Goal: Task Accomplishment & Management: Use online tool/utility

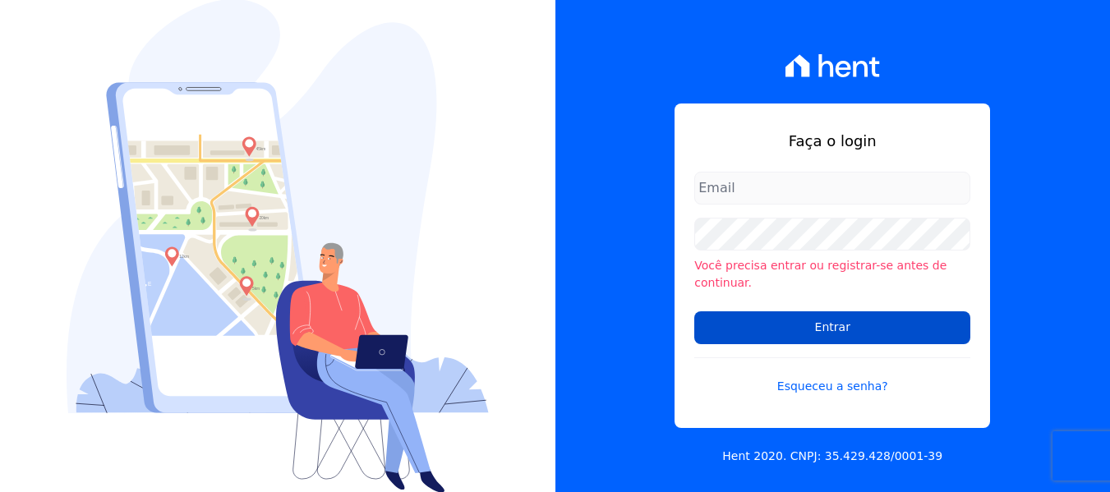
type input "[PERSON_NAME][EMAIL_ADDRESS][DOMAIN_NAME]"
click at [725, 311] on input "Entrar" at bounding box center [832, 327] width 276 height 33
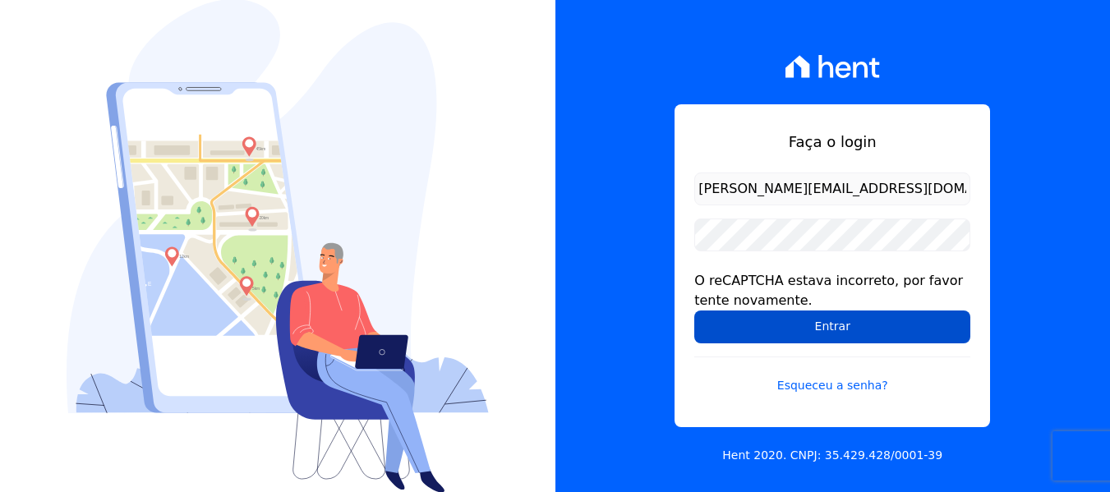
click at [767, 335] on input "Entrar" at bounding box center [832, 327] width 276 height 33
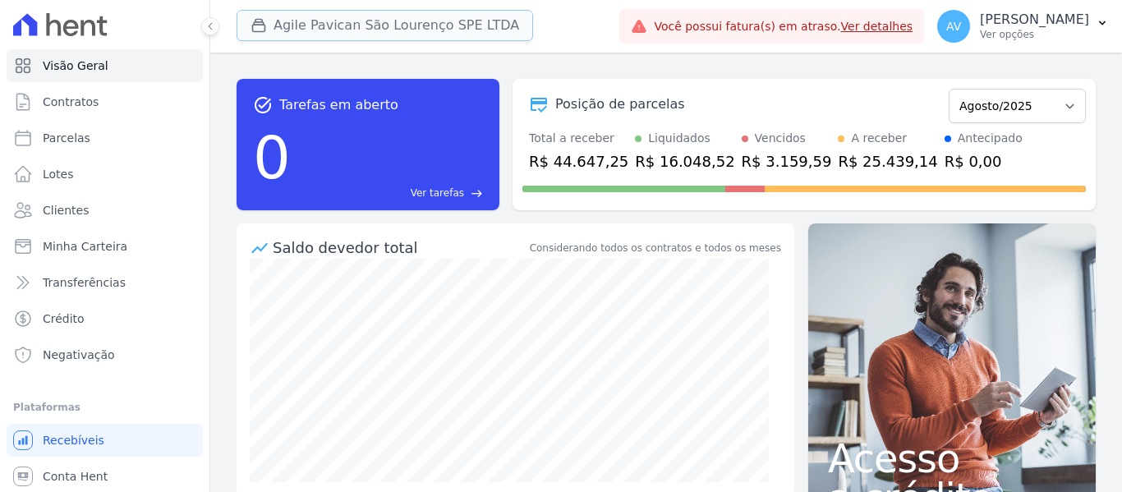
click at [331, 14] on button "Agile Pavican São Lourenço SPE LTDA" at bounding box center [385, 25] width 297 height 31
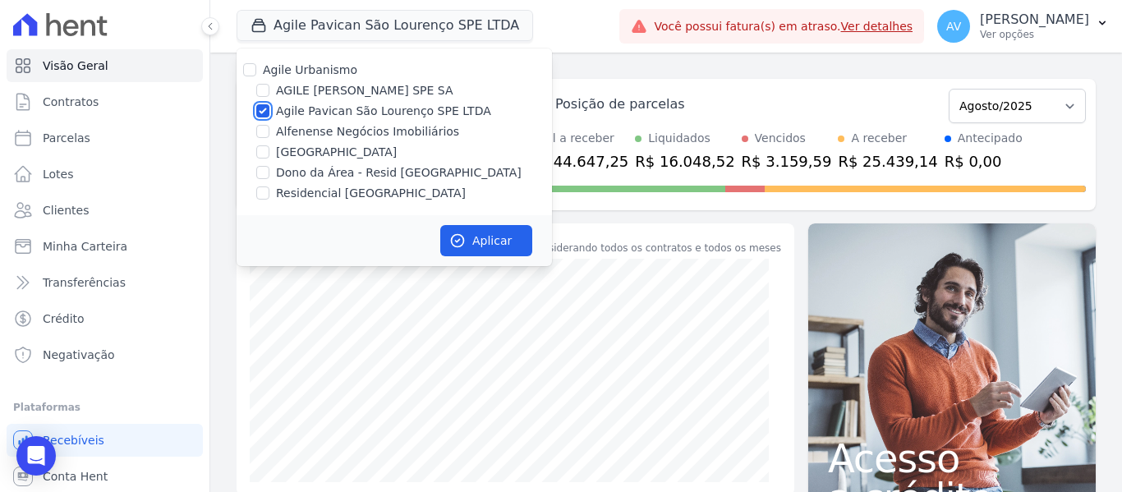
click at [262, 106] on input "Agile Pavican São Lourenço SPE LTDA" at bounding box center [262, 110] width 13 height 13
checkbox input "false"
click at [268, 176] on input "Dono da Área - Resid [GEOGRAPHIC_DATA]" at bounding box center [262, 172] width 13 height 13
checkbox input "true"
click at [268, 199] on input "Residencial [GEOGRAPHIC_DATA]" at bounding box center [262, 193] width 13 height 13
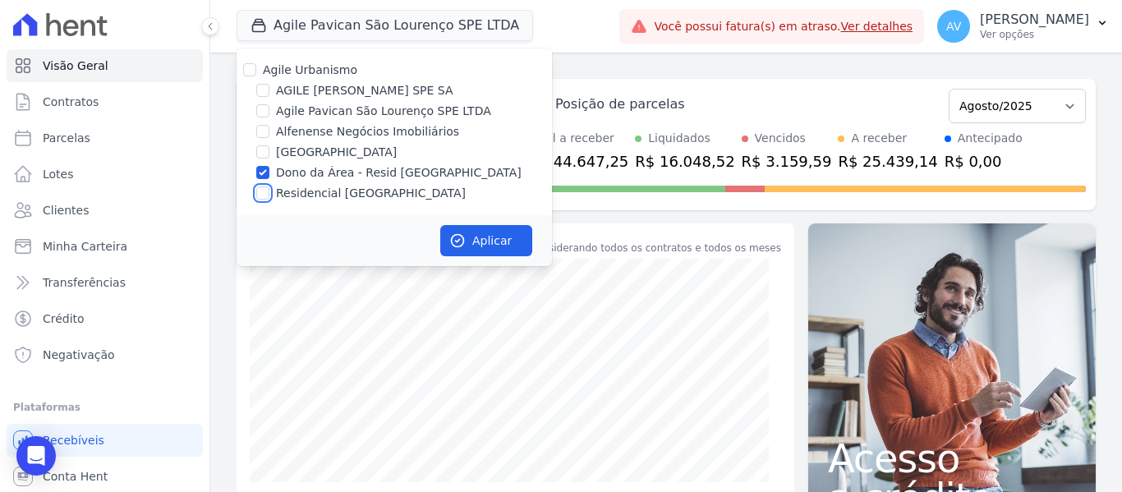
checkbox input "true"
click at [496, 220] on div "Aplicar" at bounding box center [395, 240] width 316 height 51
click at [500, 242] on button "Aplicar" at bounding box center [486, 240] width 92 height 31
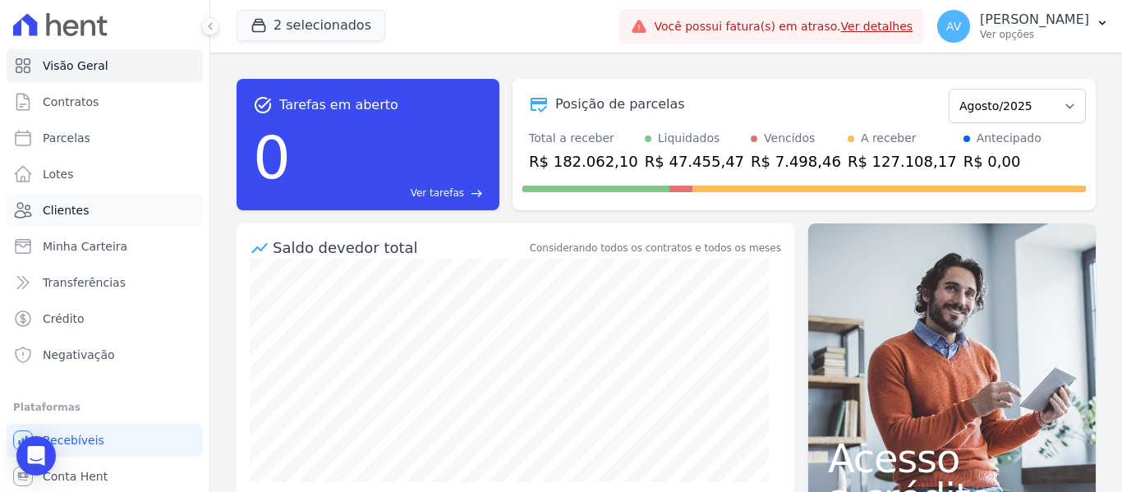
click at [108, 215] on link "Clientes" at bounding box center [105, 210] width 196 height 33
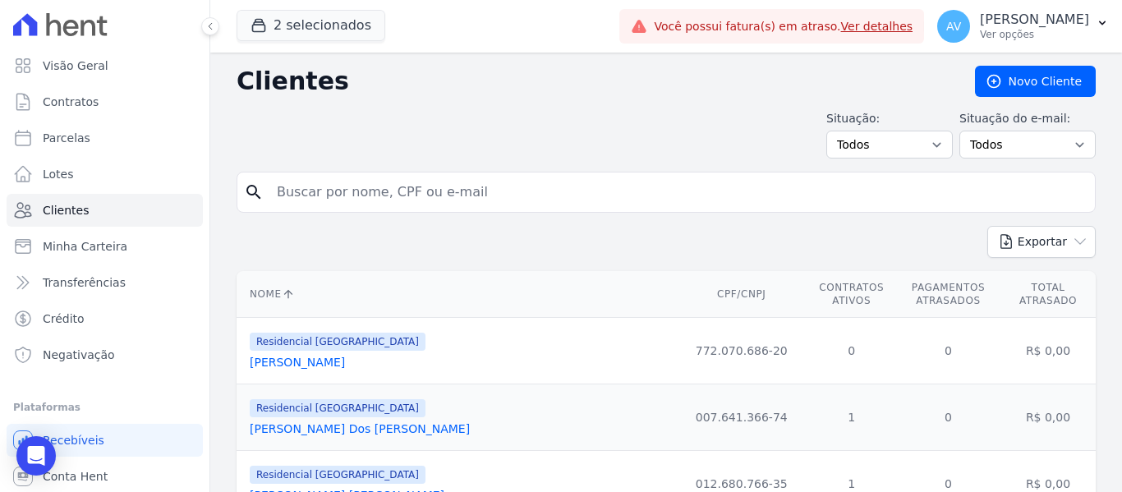
drag, startPoint x: 377, startPoint y: 214, endPoint x: 379, endPoint y: 194, distance: 19.8
click at [377, 211] on form "search" at bounding box center [666, 199] width 859 height 54
click at [379, 194] on input "search" at bounding box center [678, 192] width 822 height 33
type input "[PERSON_NAME]"
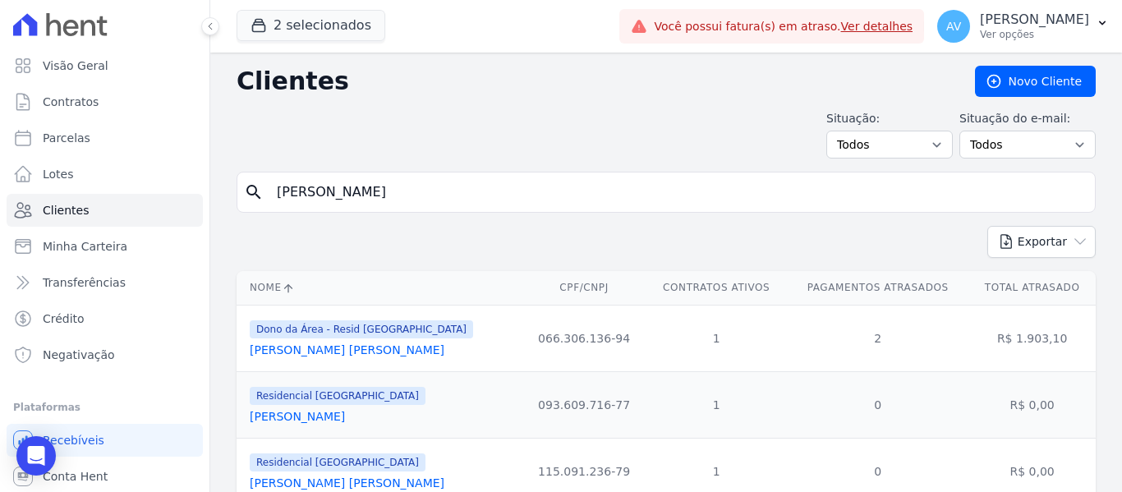
scroll to position [82, 0]
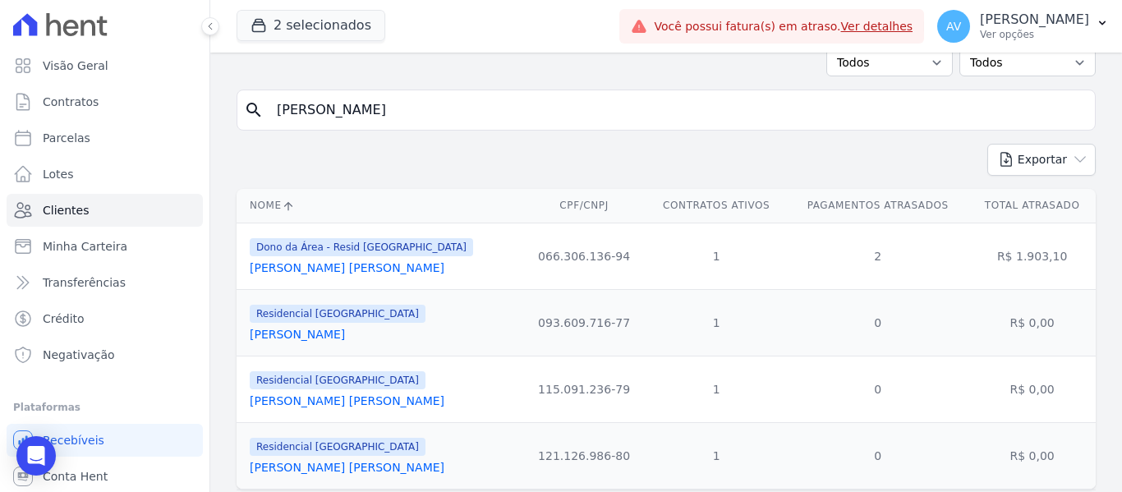
click at [332, 403] on link "[PERSON_NAME] [PERSON_NAME]" at bounding box center [347, 400] width 195 height 13
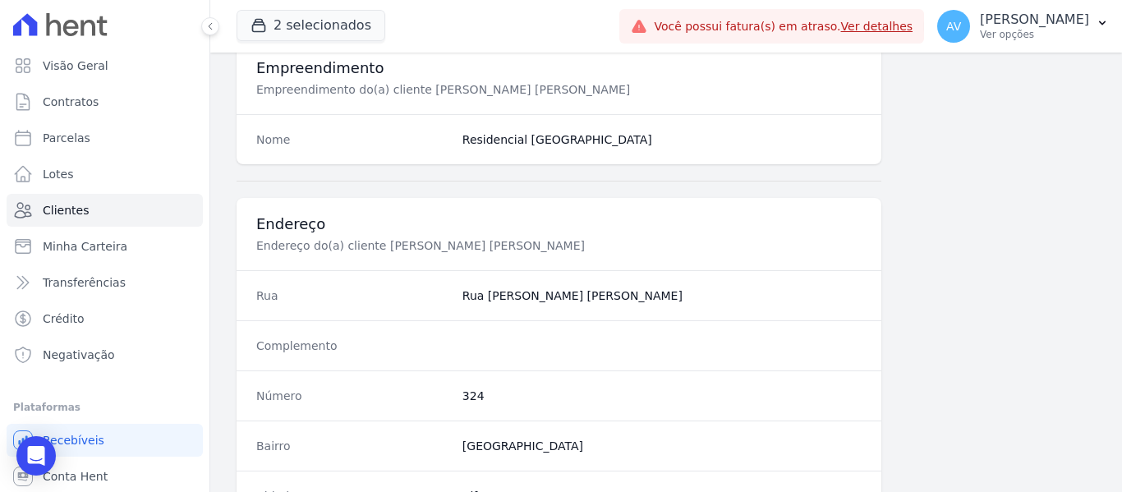
scroll to position [1045, 0]
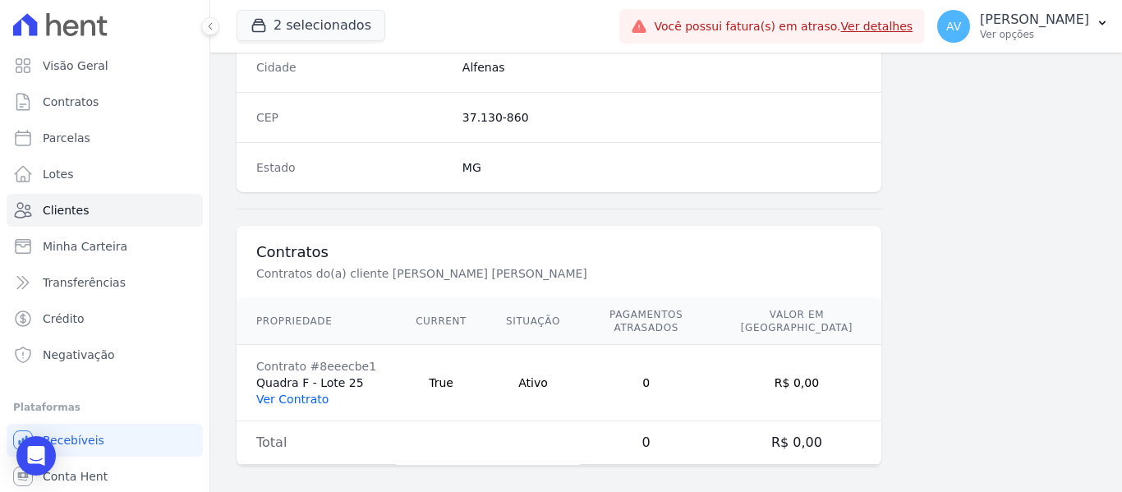
click at [306, 393] on link "Ver Contrato" at bounding box center [292, 399] width 72 height 13
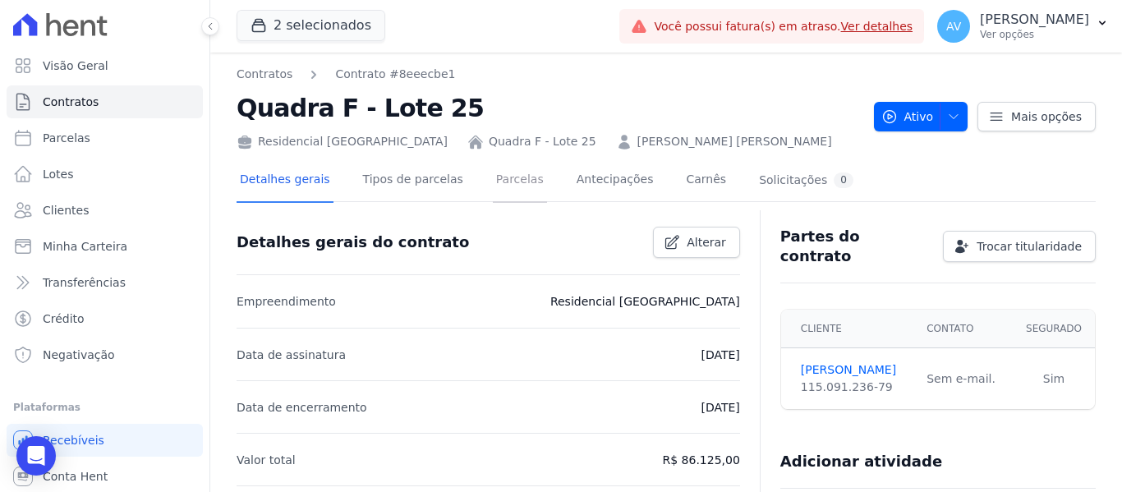
click at [493, 177] on link "Parcelas" at bounding box center [520, 181] width 54 height 44
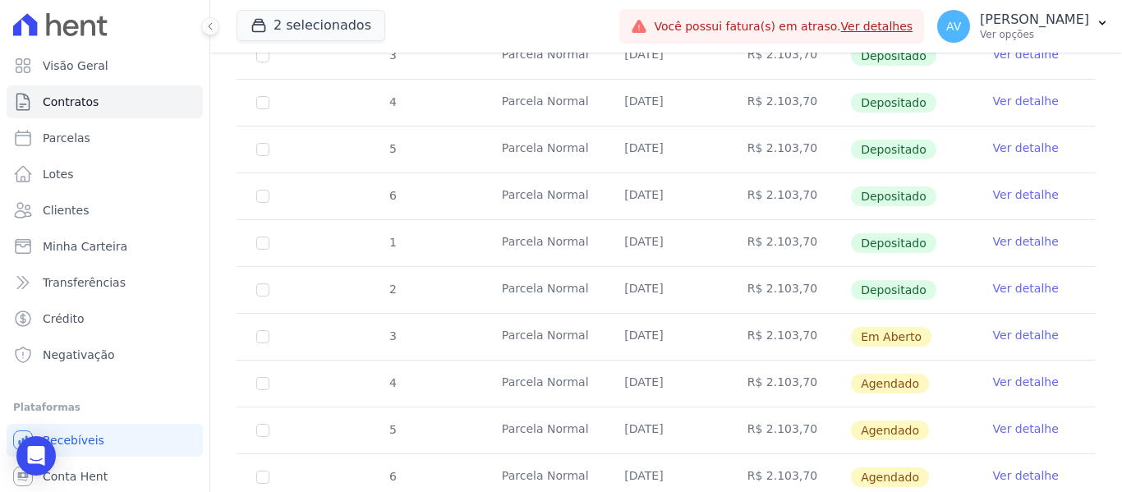
scroll to position [493, 0]
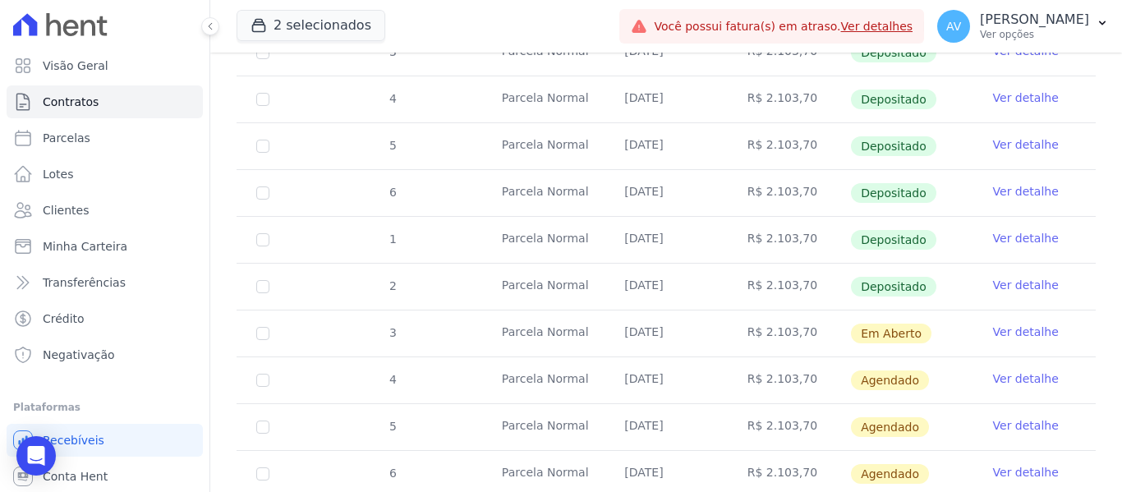
click at [1016, 324] on link "Ver detalhe" at bounding box center [1026, 332] width 66 height 16
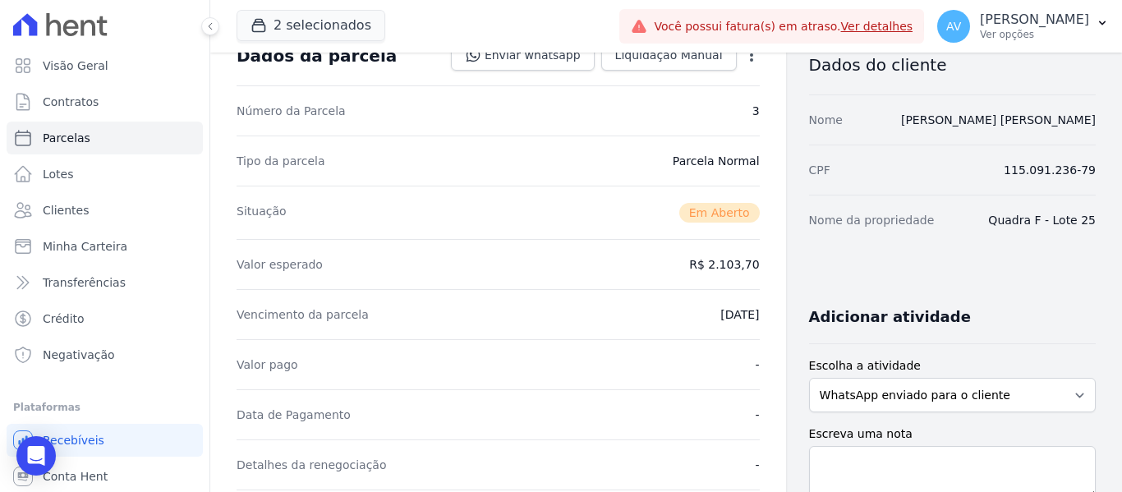
scroll to position [329, 0]
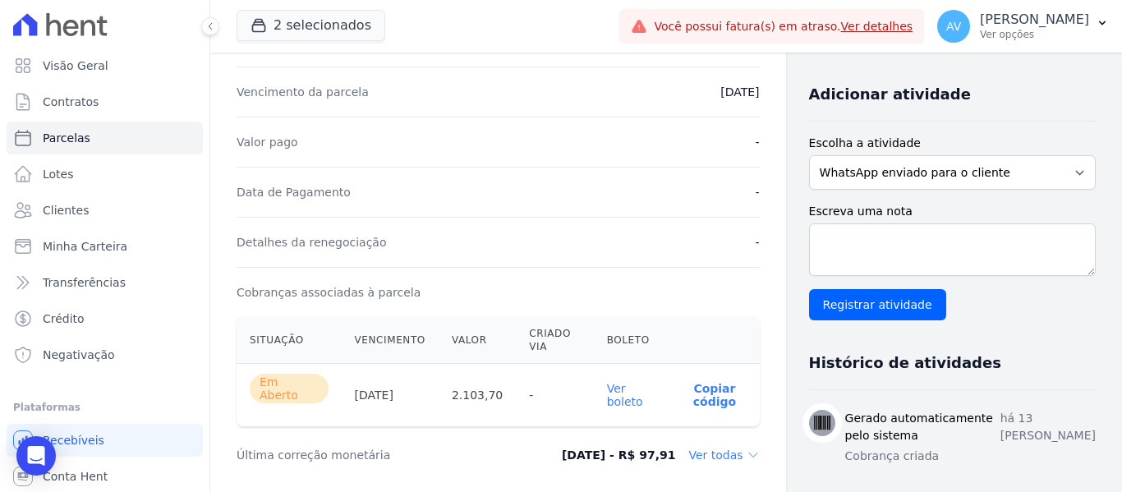
click at [610, 393] on link "Ver boleto" at bounding box center [625, 395] width 36 height 26
